Goal: Information Seeking & Learning: Learn about a topic

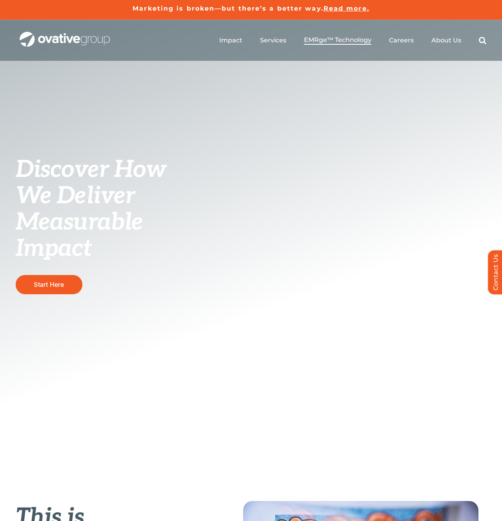
click at [341, 40] on span "EMRge™ Technology" at bounding box center [337, 40] width 67 height 8
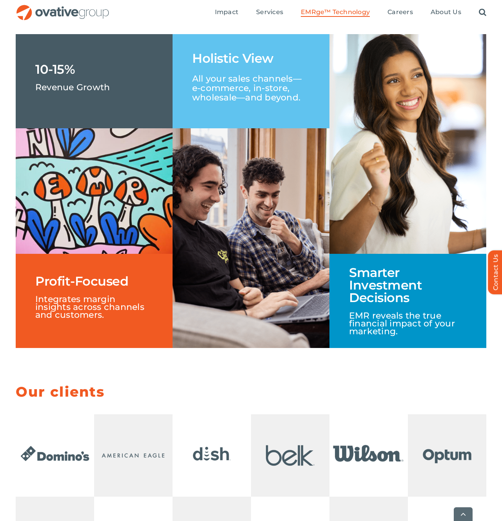
scroll to position [1249, 0]
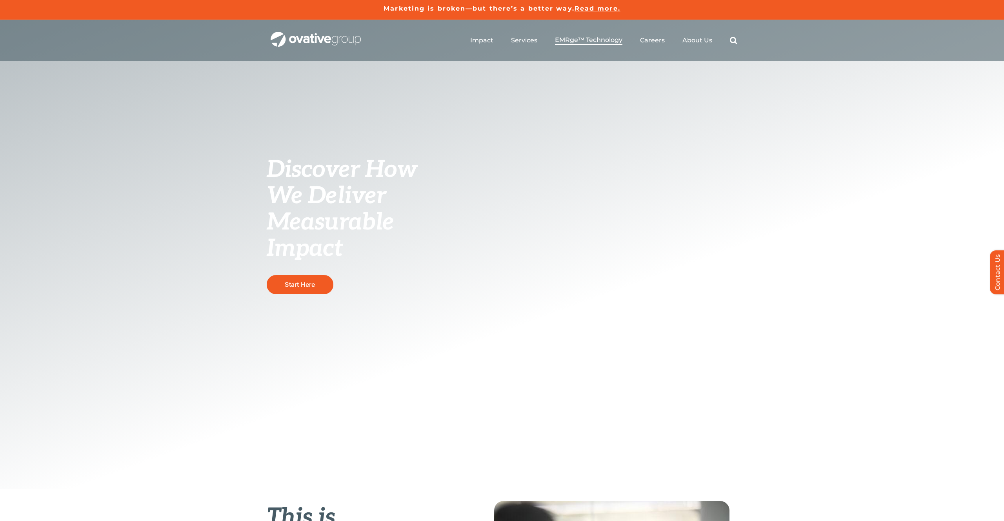
click at [592, 38] on span "EMRge™ Technology" at bounding box center [588, 40] width 67 height 8
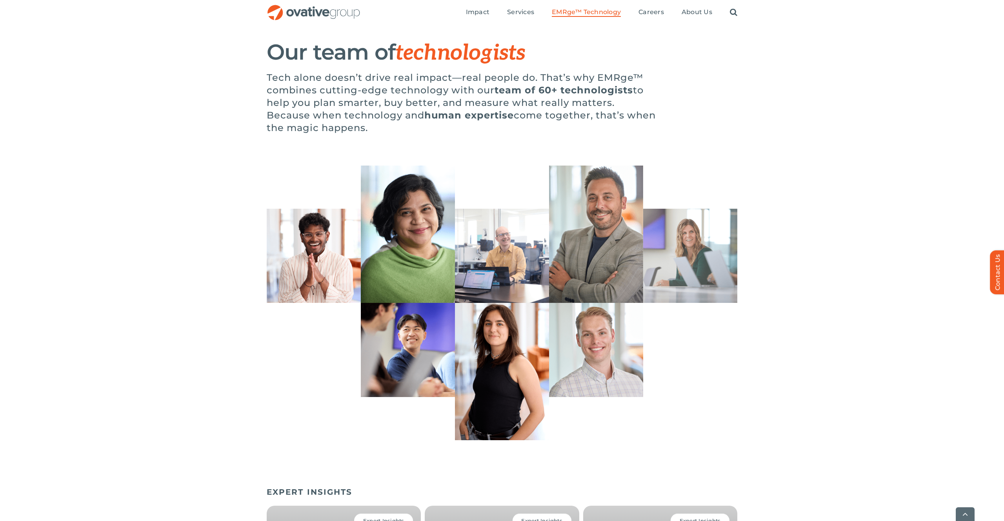
scroll to position [2108, 0]
